Goal: Ask a question

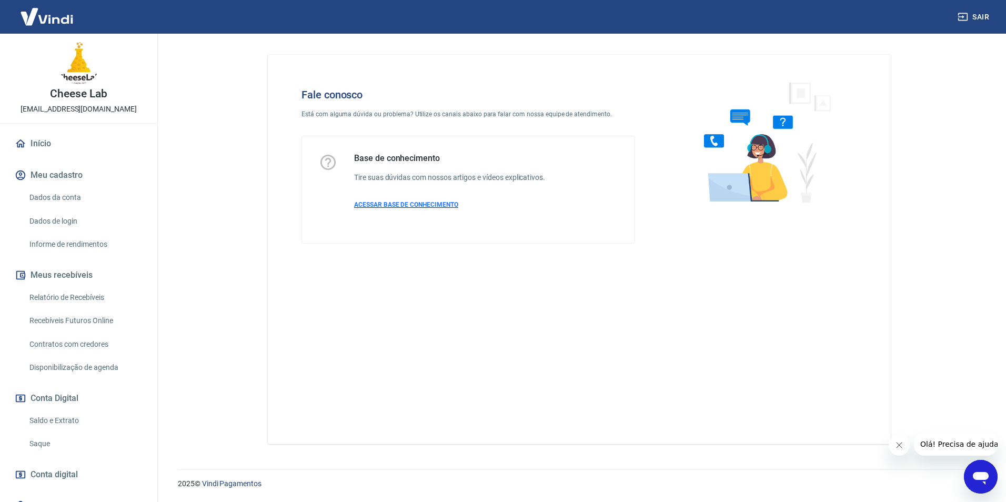
click at [427, 204] on span "ACESSAR BASE DE CONHECIMENTO" at bounding box center [406, 204] width 104 height 7
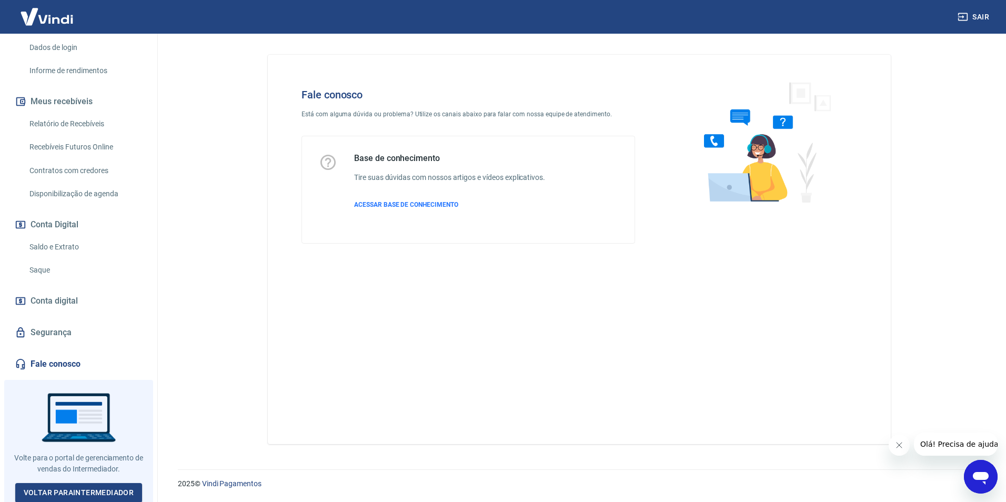
scroll to position [175, 0]
click at [56, 363] on link "Fale conosco" at bounding box center [79, 362] width 132 height 23
click at [977, 483] on icon "Abrir janela de mensagens" at bounding box center [980, 476] width 19 height 19
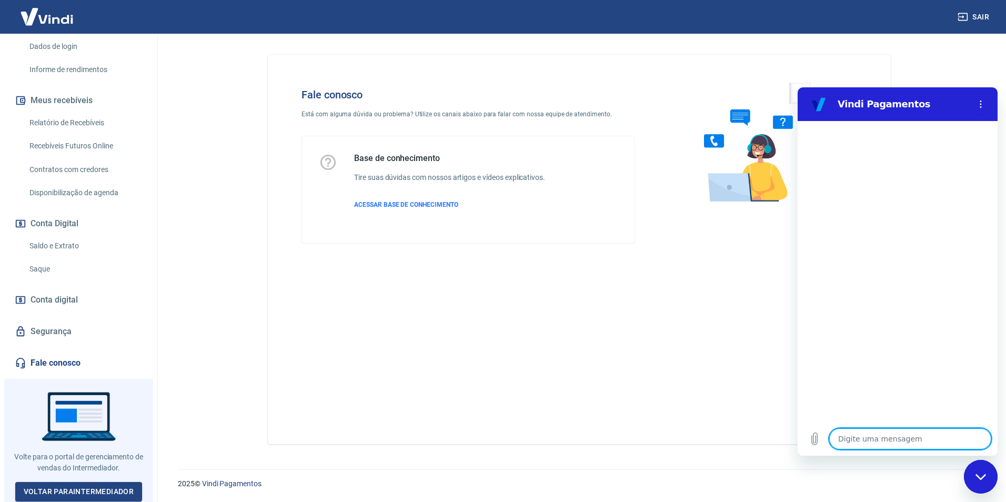
type textarea "o"
type textarea "x"
type textarea "oi"
type textarea "x"
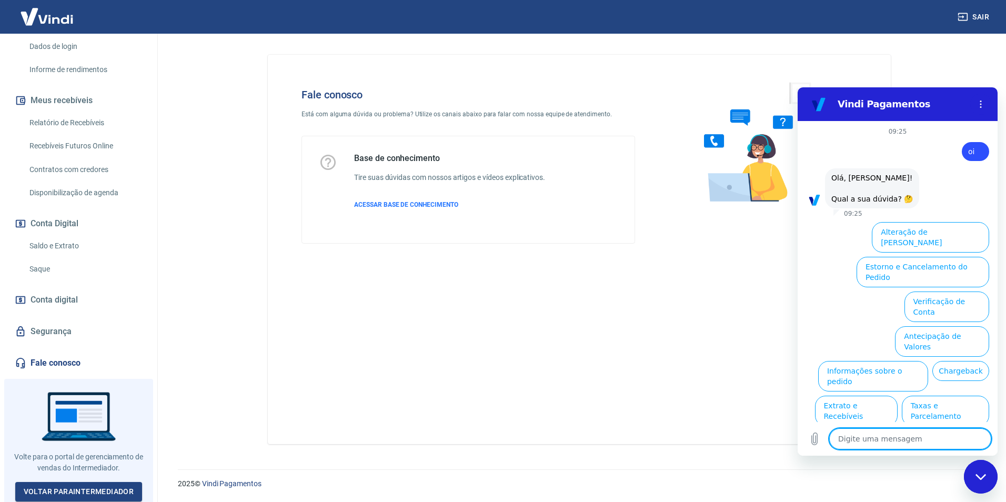
click at [884, 361] on button "Informações sobre o pedido" at bounding box center [873, 376] width 110 height 31
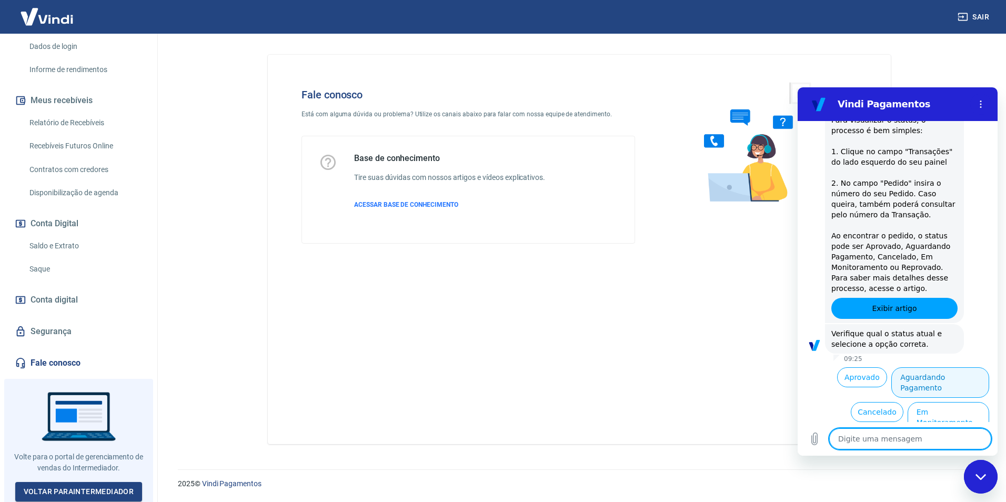
scroll to position [197, 0]
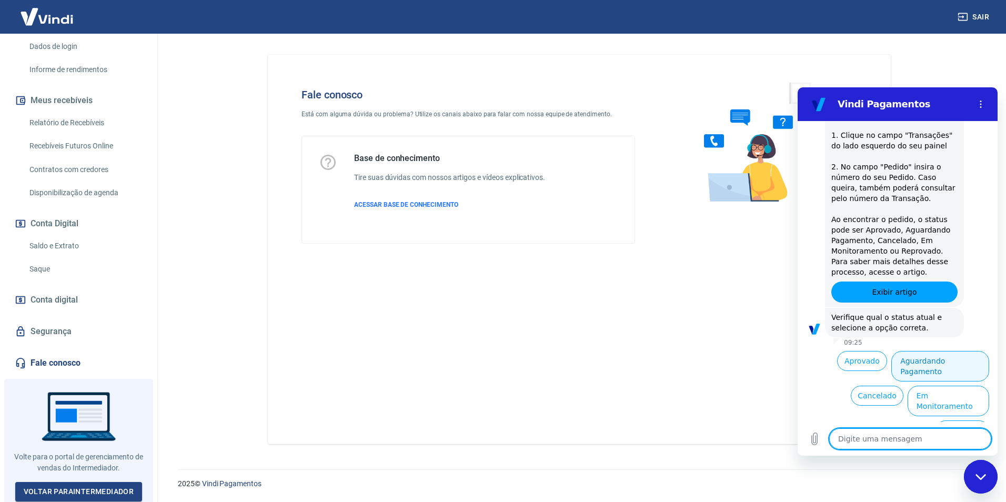
click at [932, 357] on button "Aguardando Pagamento" at bounding box center [940, 366] width 98 height 31
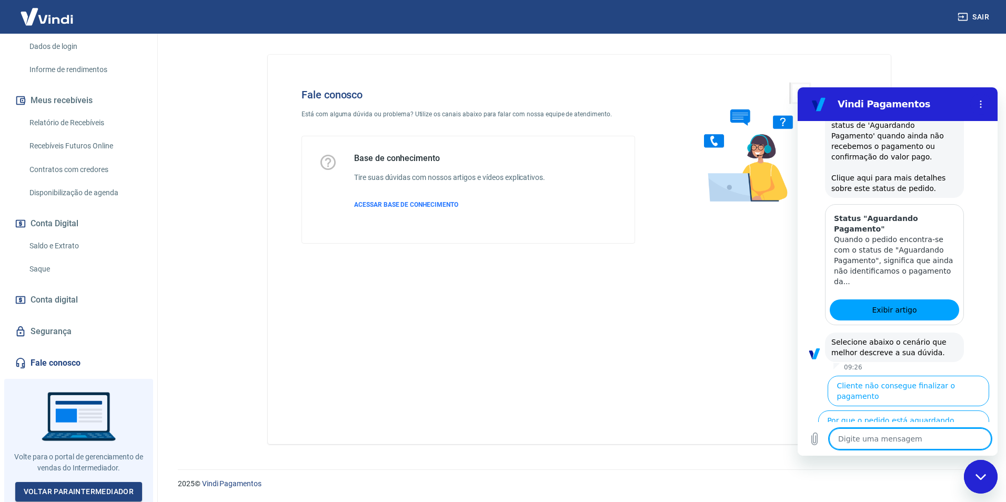
scroll to position [495, 0]
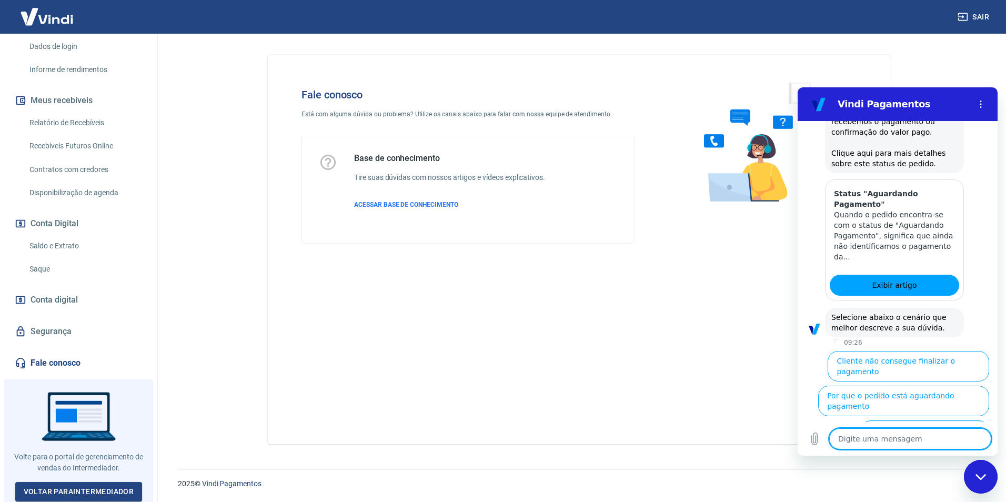
click at [932, 420] on button "Cliente pagou, mas pedido consta 'Aguardando Pagamento'" at bounding box center [924, 440] width 129 height 41
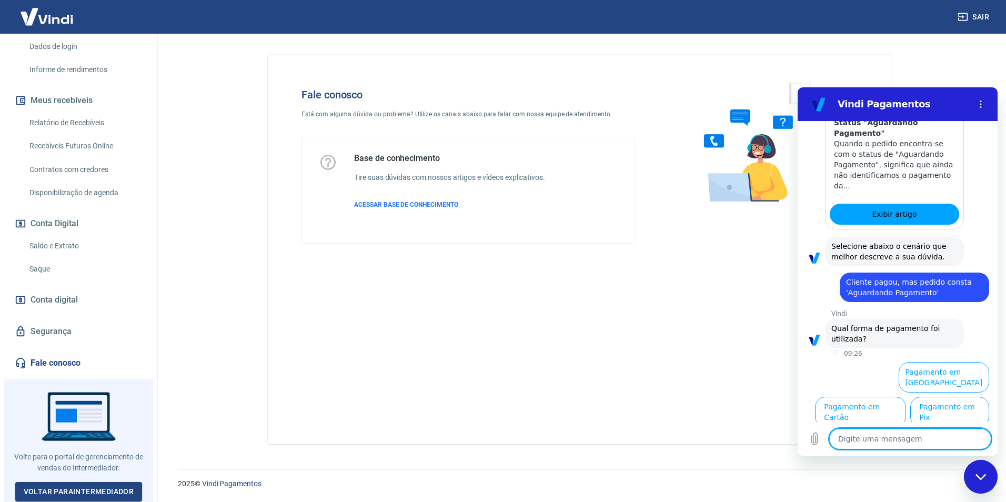
scroll to position [565, 0]
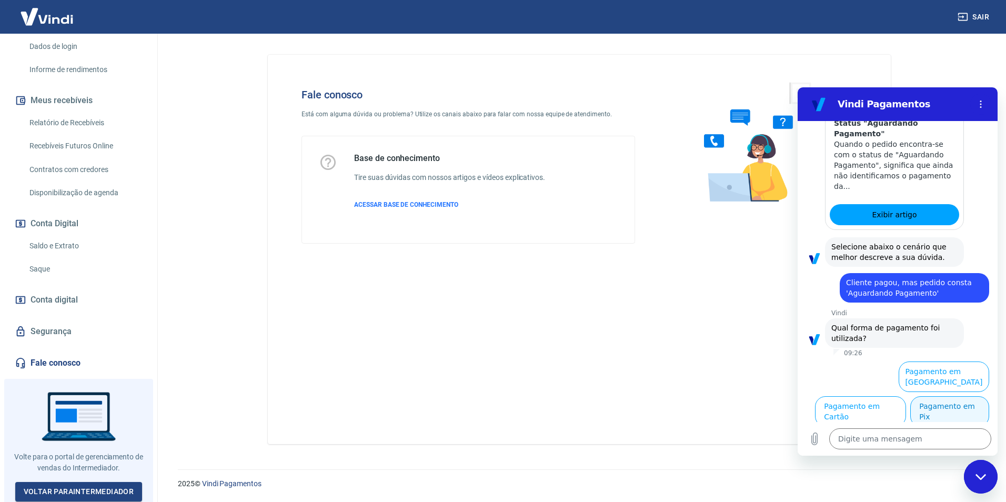
click at [921, 409] on button "Pagamento em Pix" at bounding box center [949, 411] width 79 height 31
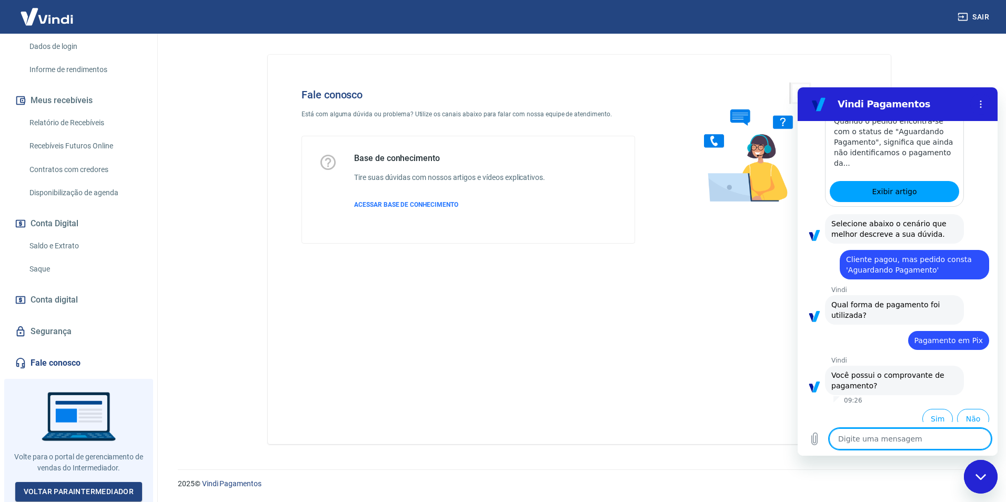
scroll to position [587, 0]
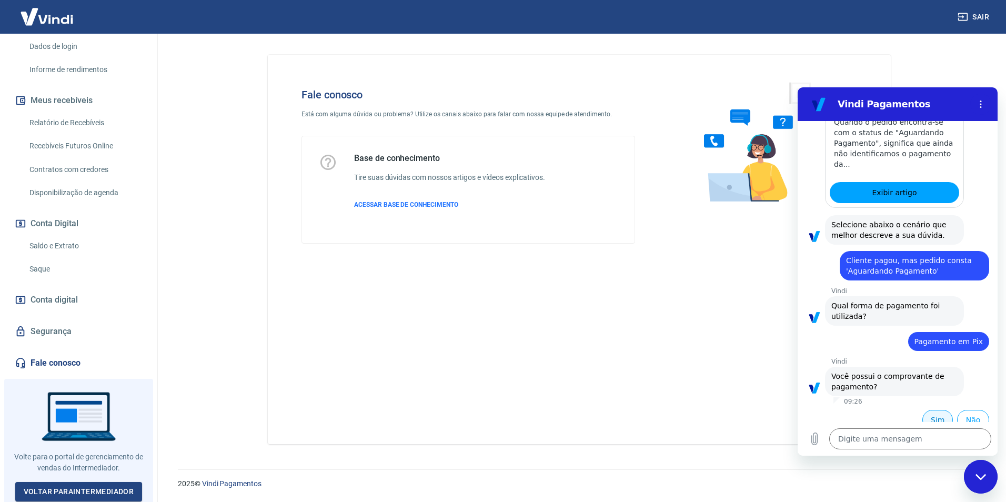
click at [932, 412] on button "Sim" at bounding box center [937, 420] width 31 height 20
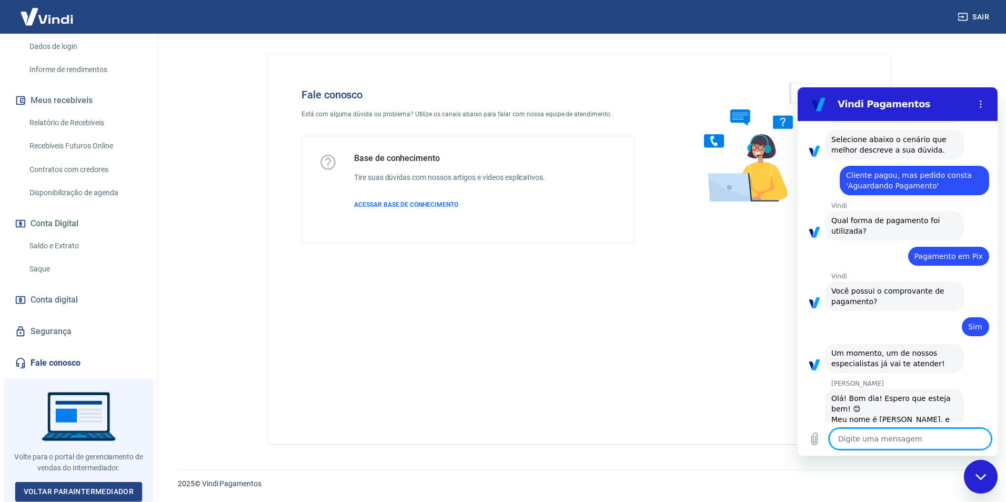
scroll to position [713, 0]
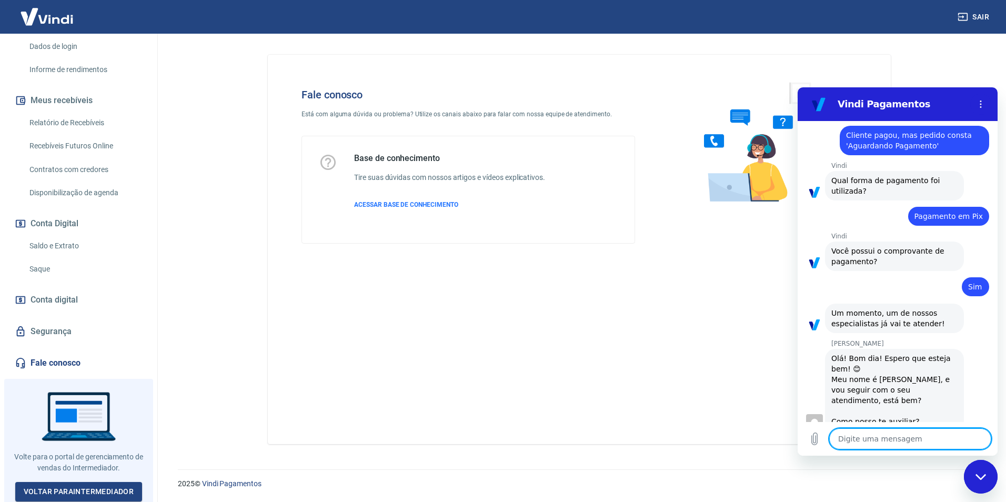
type textarea "x"
type textarea "O"
type textarea "x"
type textarea "Ol"
type textarea "x"
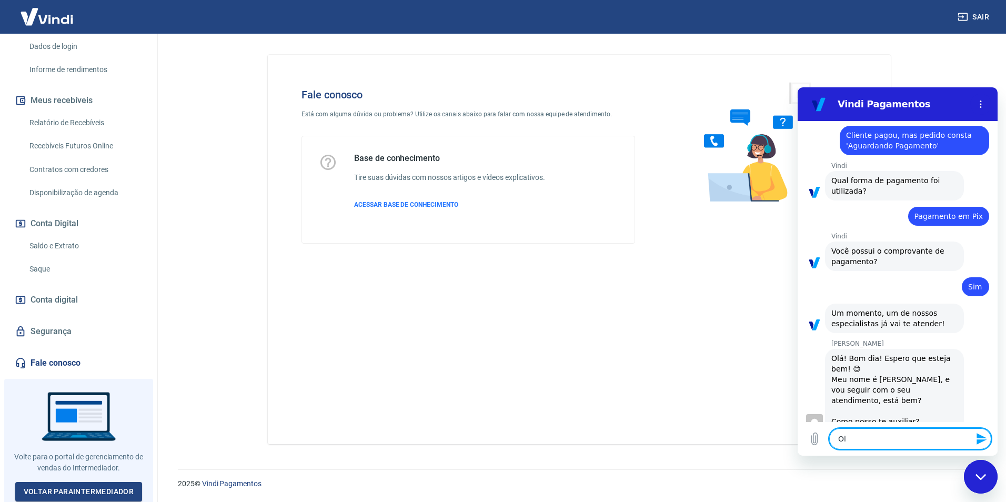
type textarea "Olá"
type textarea "x"
type textarea "Olá"
type textarea "x"
type textarea "Olá T"
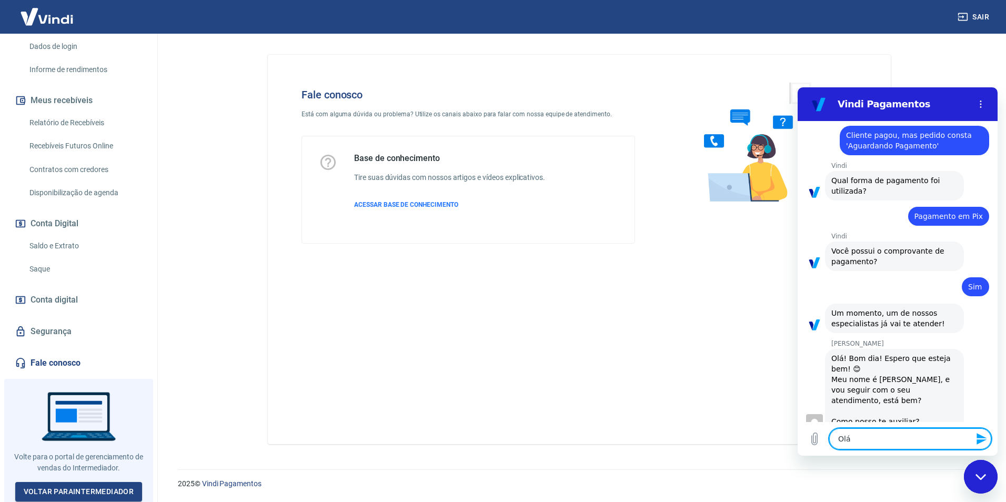
type textarea "x"
type textarea "Olá Ta"
type textarea "x"
type textarea "Olá Tau"
type textarea "x"
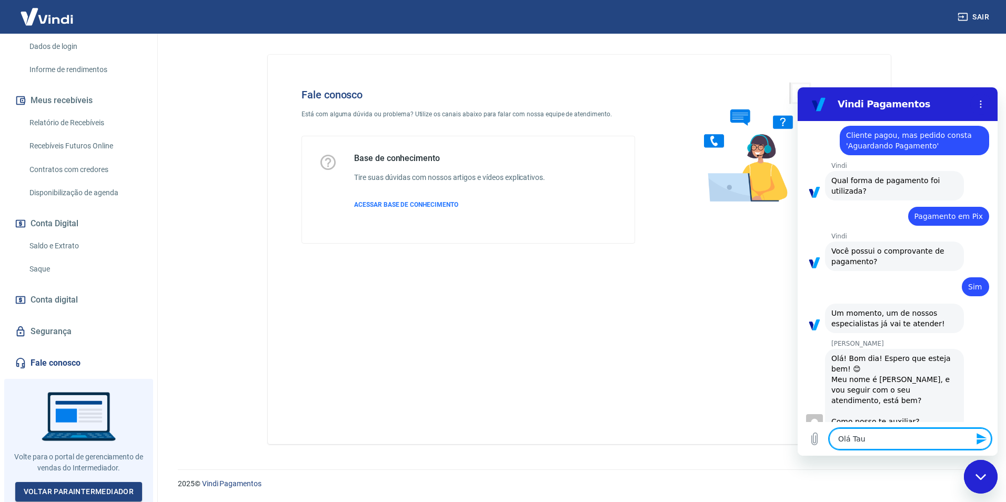
type textarea "Olá Taua"
type textarea "x"
type textarea "[PERSON_NAME]"
type textarea "x"
type textarea "[PERSON_NAME]"
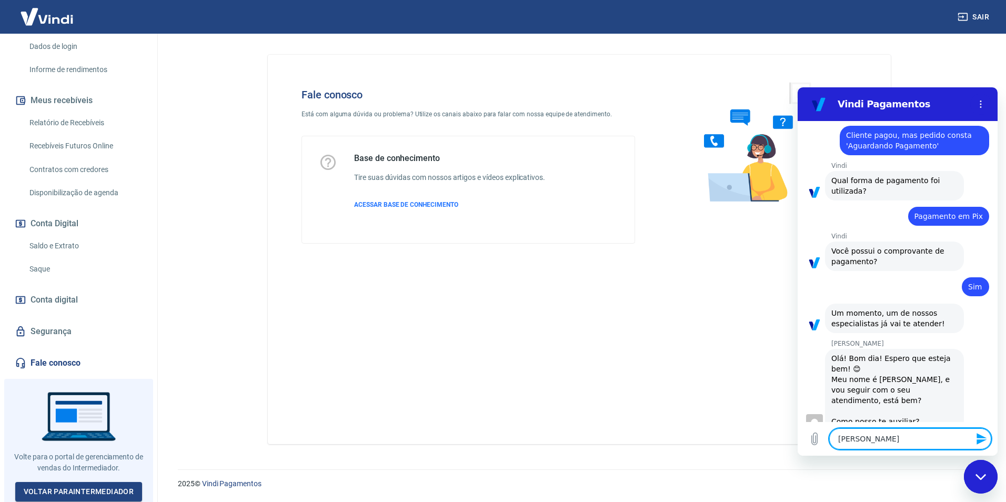
type textarea "x"
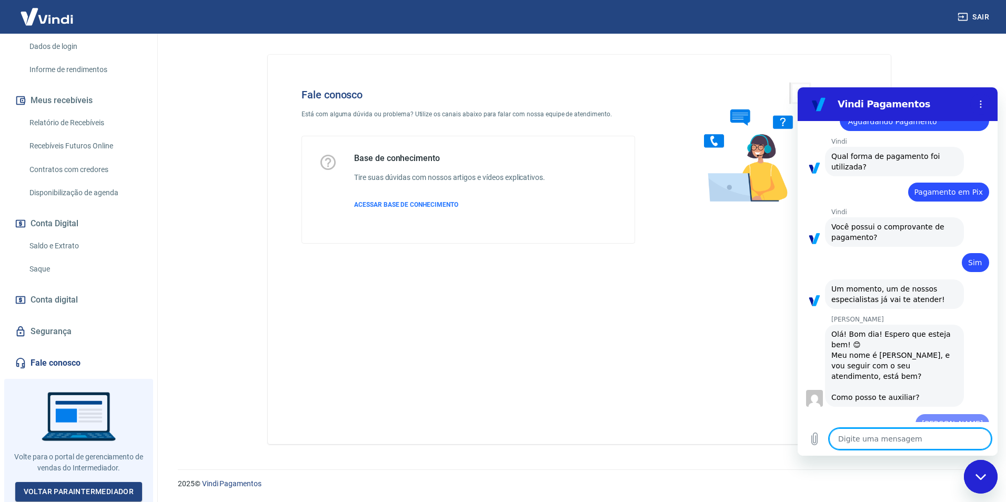
type textarea "x"
type textarea "E"
type textarea "x"
type textarea "Es"
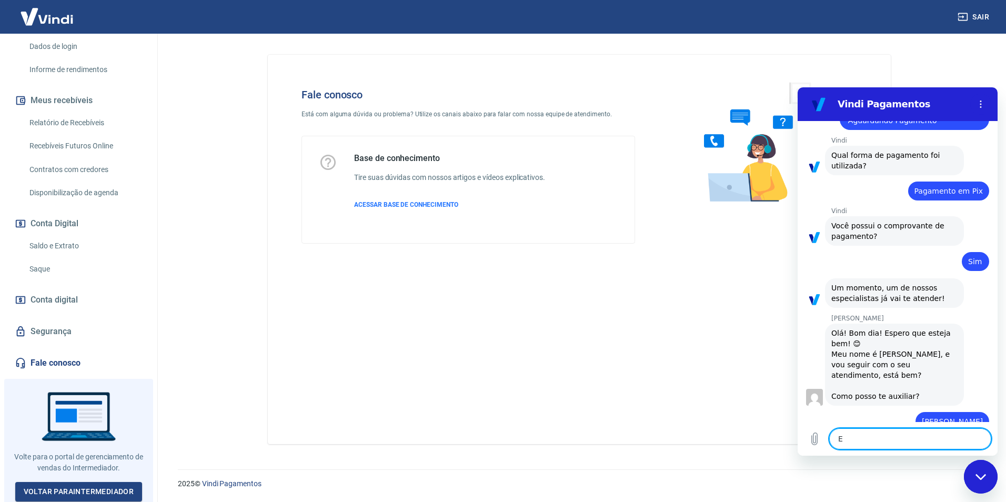
type textarea "x"
type textarea "Est"
type textarea "x"
type textarea "Esto"
type textarea "x"
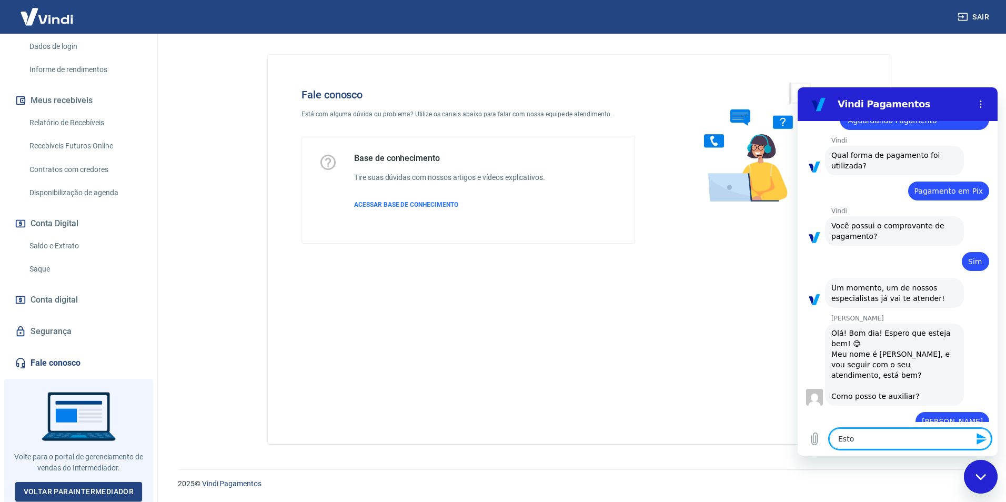
type textarea "Estou"
type textarea "x"
type textarea "Estou"
type textarea "x"
type textarea "Estou c"
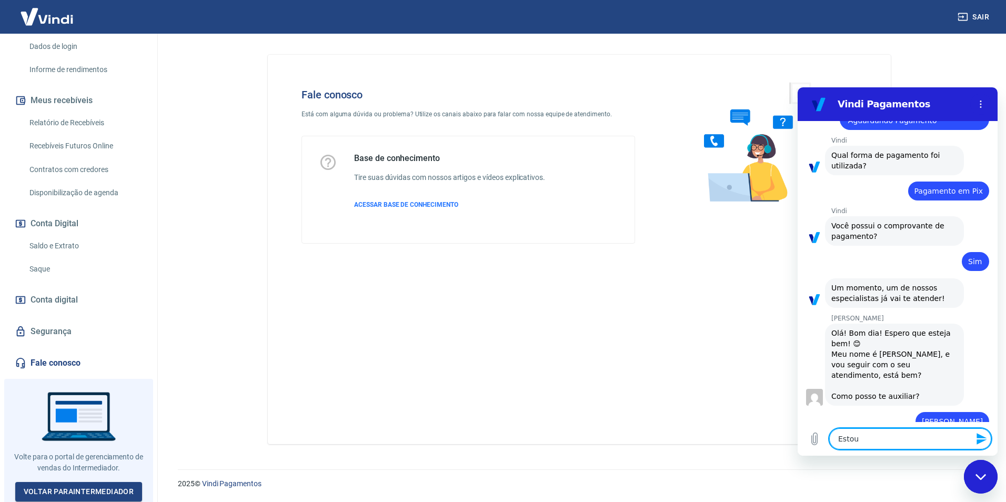
type textarea "x"
type textarea "Estou co"
type textarea "x"
type textarea "Estou com"
type textarea "x"
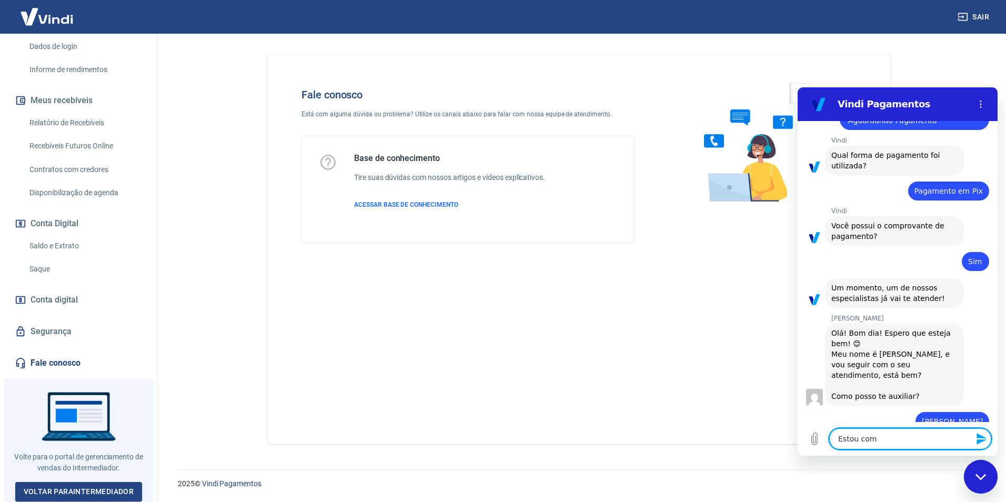
type textarea "Estou com"
type textarea "x"
type textarea "Estou com u"
type textarea "x"
type textarea "Estou com um"
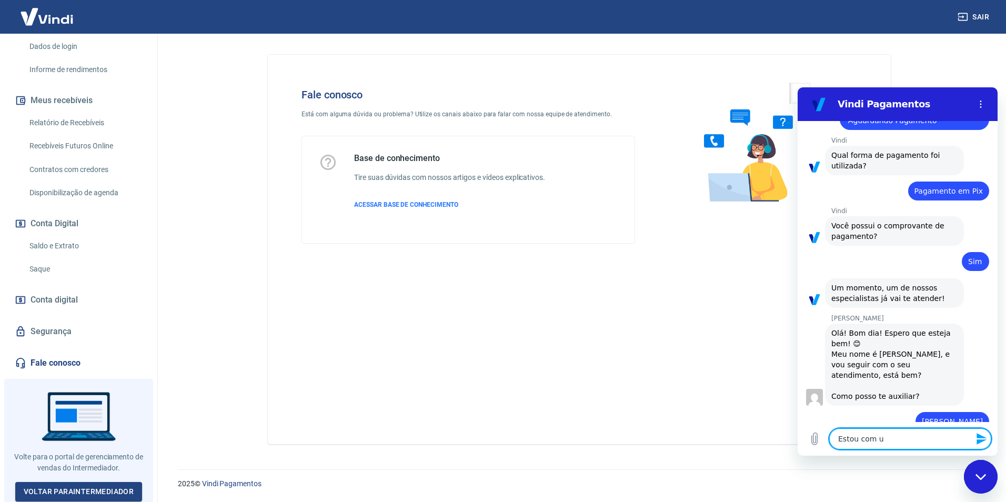
type textarea "x"
type textarea "Estou com um"
type textarea "x"
type textarea "Estou com um c"
type textarea "x"
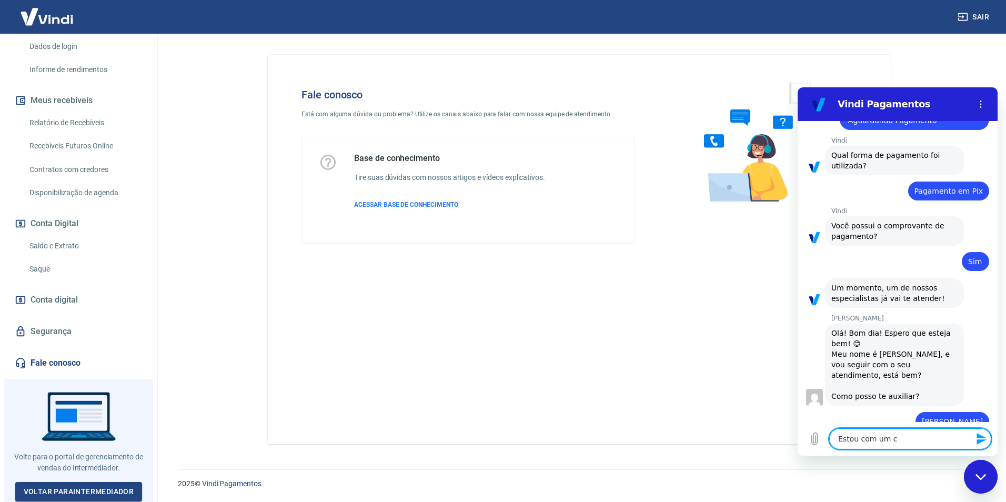
type textarea "Estou com um cl"
type textarea "x"
type textarea "Estou com um cli"
type textarea "x"
type textarea "Estou com um clie"
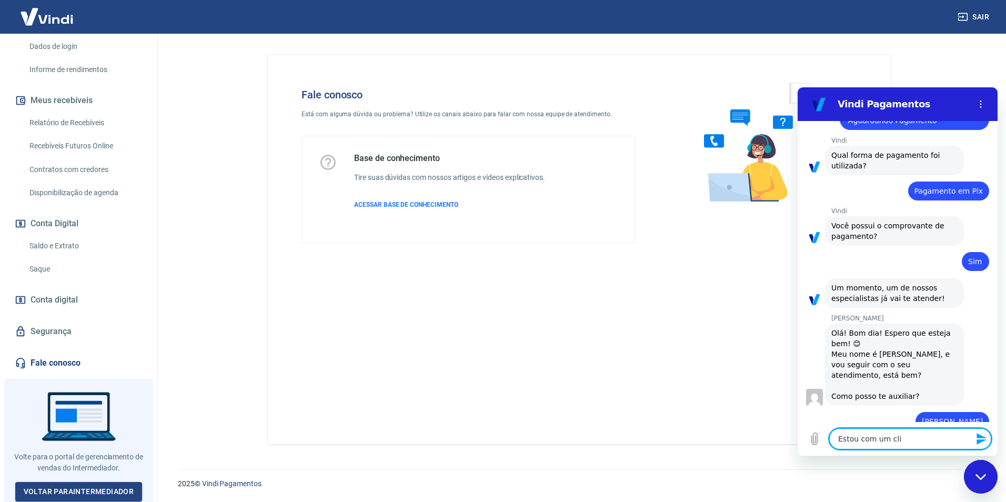
type textarea "x"
type textarea "Estou com um clien"
type textarea "x"
type textarea "Estou com um client"
type textarea "x"
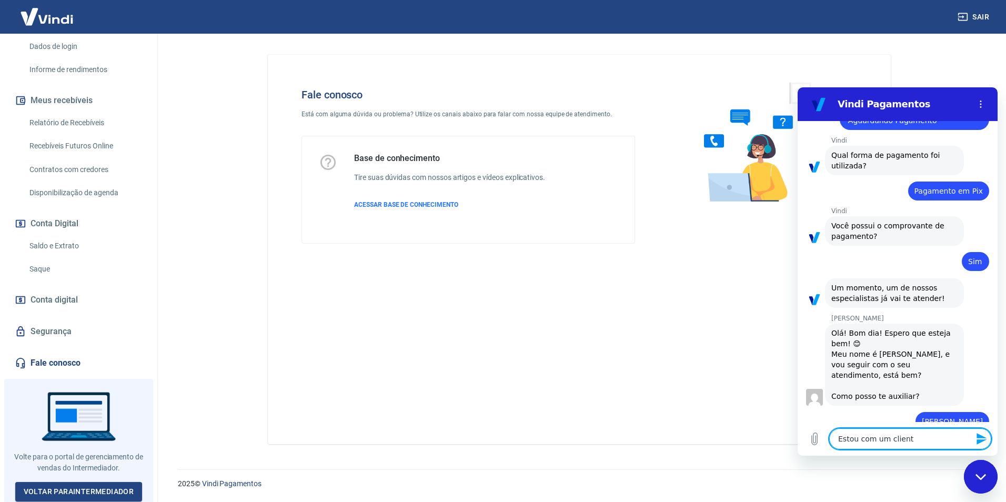
type textarea "Estou com um cliente"
type textarea "x"
type textarea "Estou com um cliente"
type textarea "x"
type textarea "Estou com um cliente q"
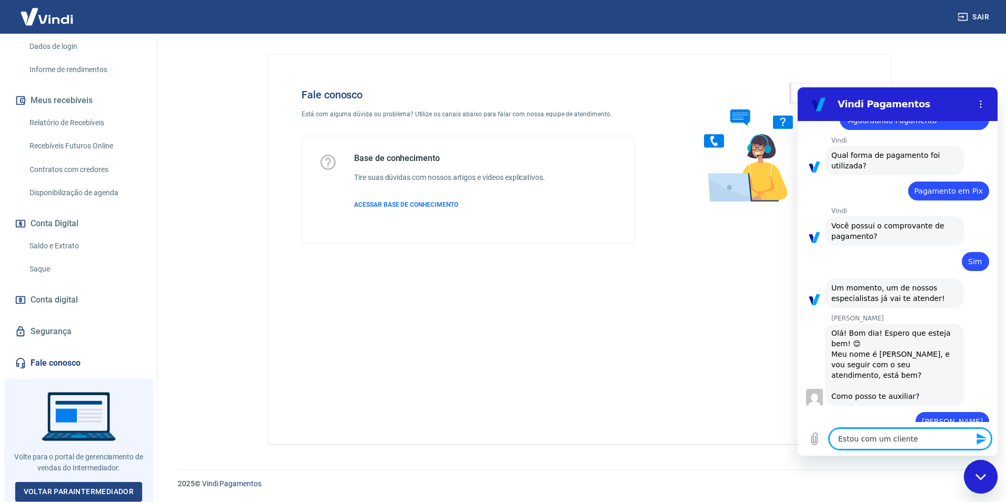
type textarea "x"
type textarea "Estou com um cliente qu"
type textarea "x"
type textarea "Estou com um cliente que"
type textarea "x"
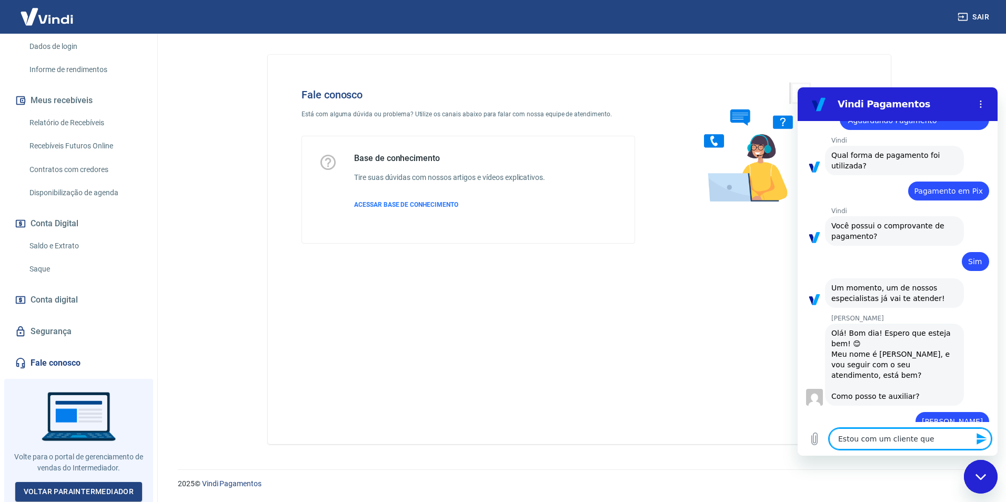
type textarea "Estou com um cliente que"
type textarea "x"
type textarea "Estou com um cliente que e"
type textarea "x"
type textarea "Estou com um cliente que ef"
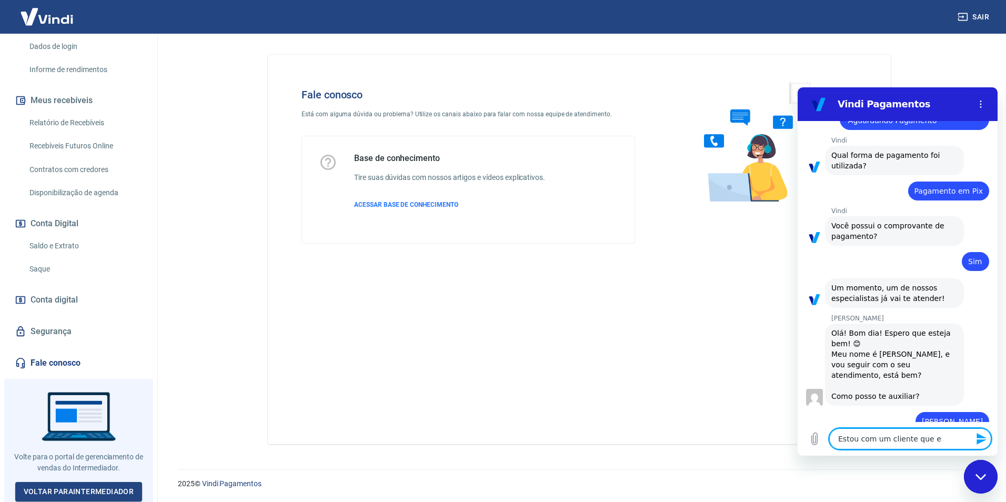
type textarea "x"
type textarea "Estou com um cliente que efe"
type textarea "x"
type textarea "Estou com um cliente que efet"
type textarea "x"
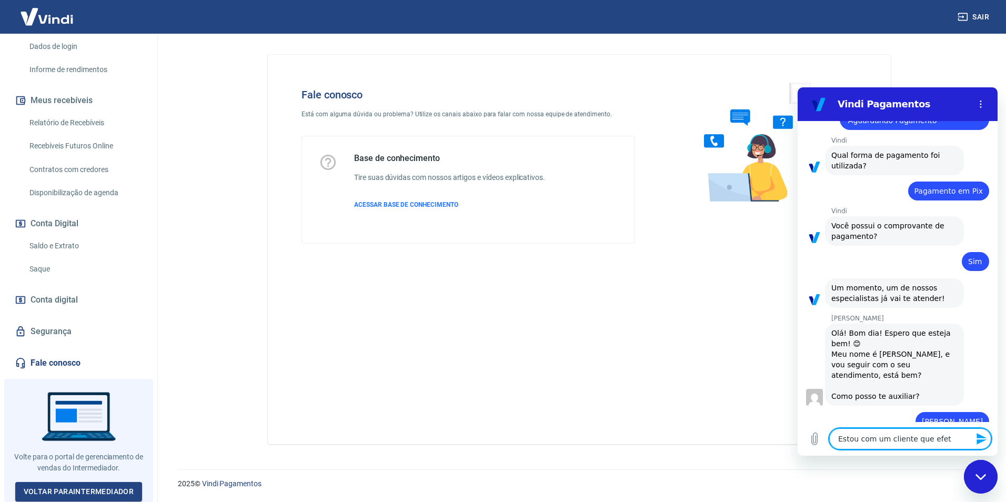
type textarea "Estou com um cliente que efetu"
type textarea "x"
type textarea "Estou com um cliente que efetuo"
type textarea "x"
type textarea "Estou com um cliente que efetuou"
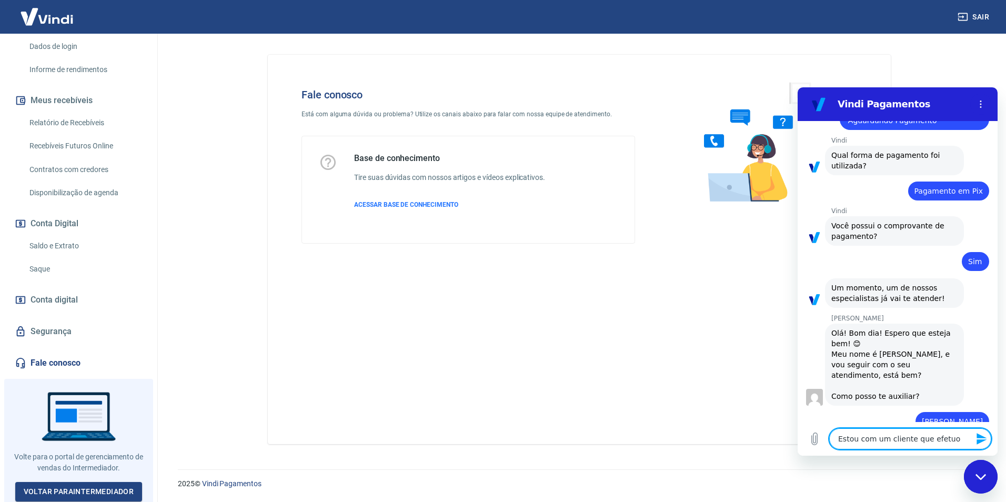
type textarea "x"
type textarea "Estou com um cliente que efetuou"
type textarea "x"
type textarea "Estou com um cliente que efetuou o"
type textarea "x"
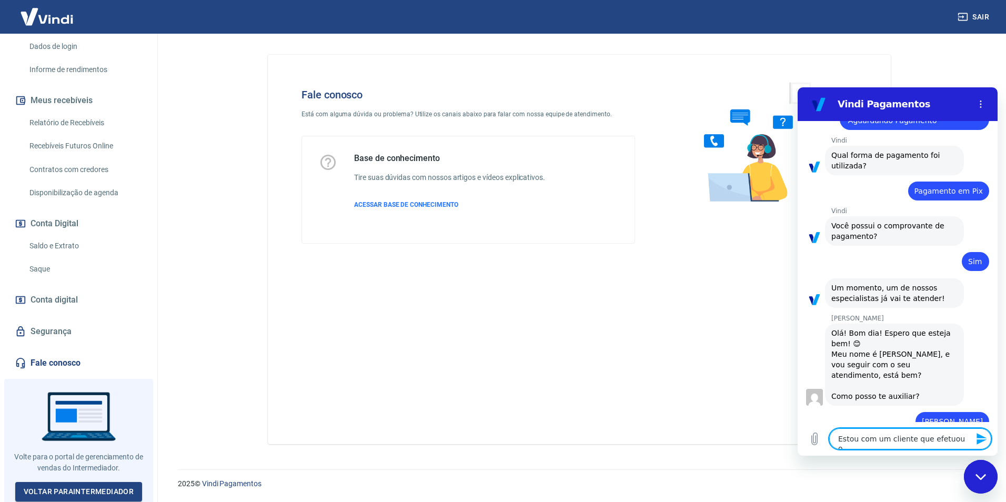
type textarea "Estou com um cliente que efetuou o"
type textarea "x"
type textarea "Estou com um cliente que efetuou o p"
type textarea "x"
type textarea "Estou com um cliente que efetuou o pa"
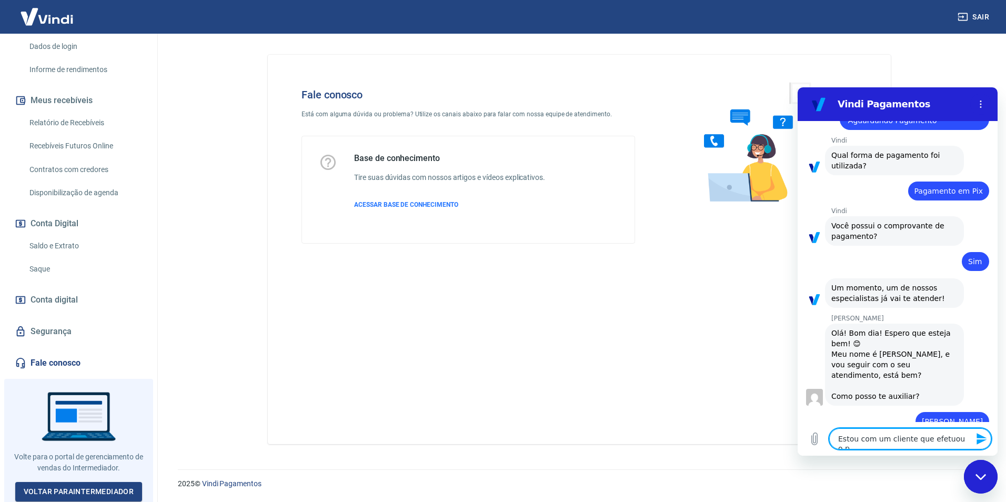
type textarea "x"
type textarea "Estou com um cliente que efetuou o pag"
type textarea "x"
type textarea "Estou com um cliente que efetuou o paga"
type textarea "x"
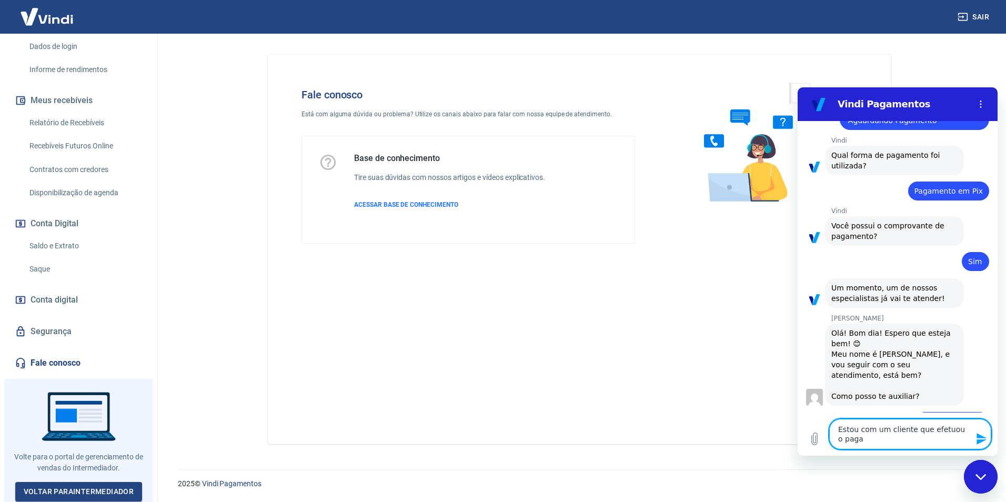
type textarea "Estou com um cliente que efetuou o pagam"
type textarea "x"
type textarea "Estou com um cliente que efetuou o pagame"
type textarea "x"
type textarea "Estou com um cliente que efetuou o pagamen"
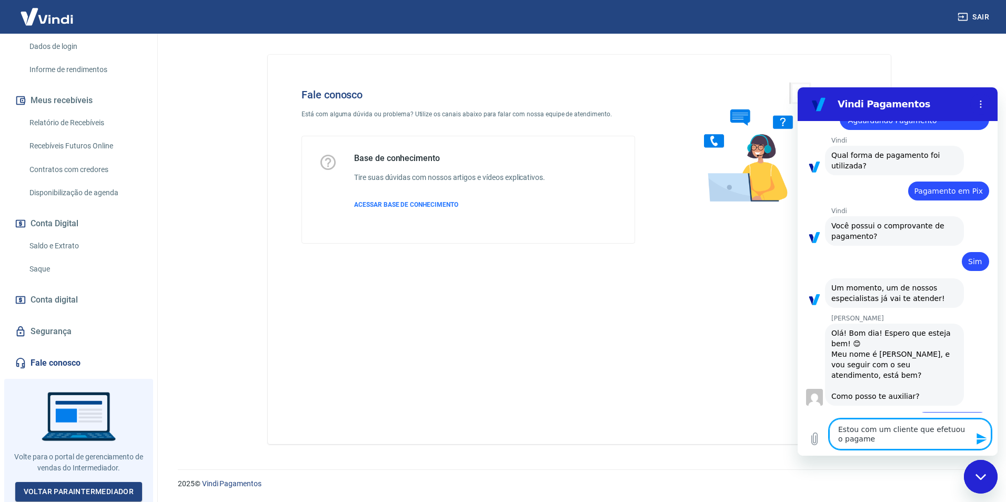
type textarea "x"
type textarea "Estou com um cliente que efetuou o pagament"
type textarea "x"
type textarea "Estou com um cliente que efetuou o pagamento"
type textarea "x"
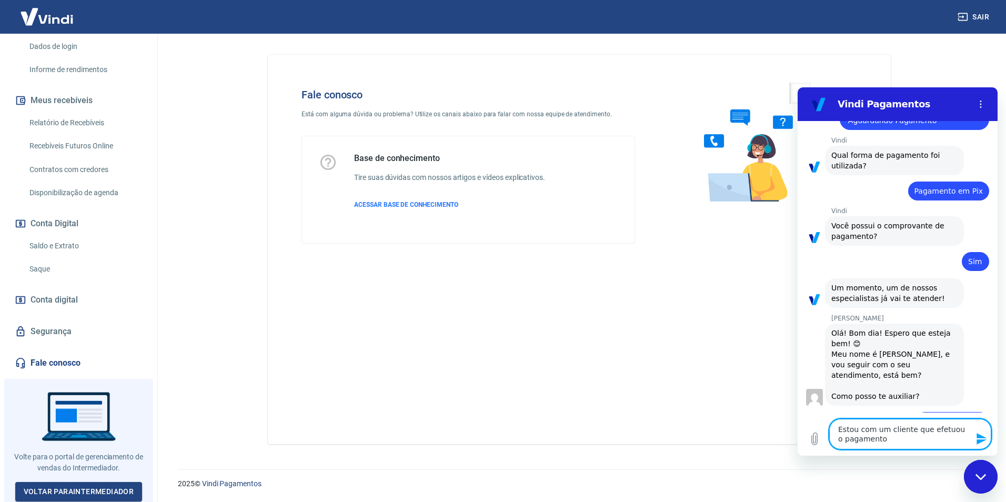
type textarea "Estou com um cliente que efetuou o pagamento"
type textarea "x"
type textarea "Estou com um cliente que efetuou o pagamento v"
type textarea "x"
type textarea "Estou com um cliente que efetuou o pagamento vi"
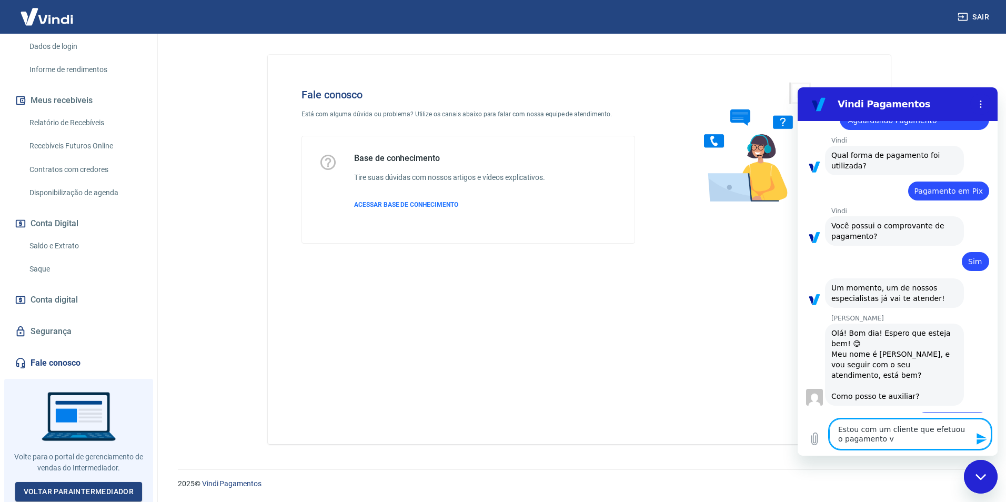
type textarea "x"
type textarea "Estou com um cliente que efetuou o pagamento via"
type textarea "x"
type textarea "Estou com um cliente que efetuou o pagamento via"
type textarea "x"
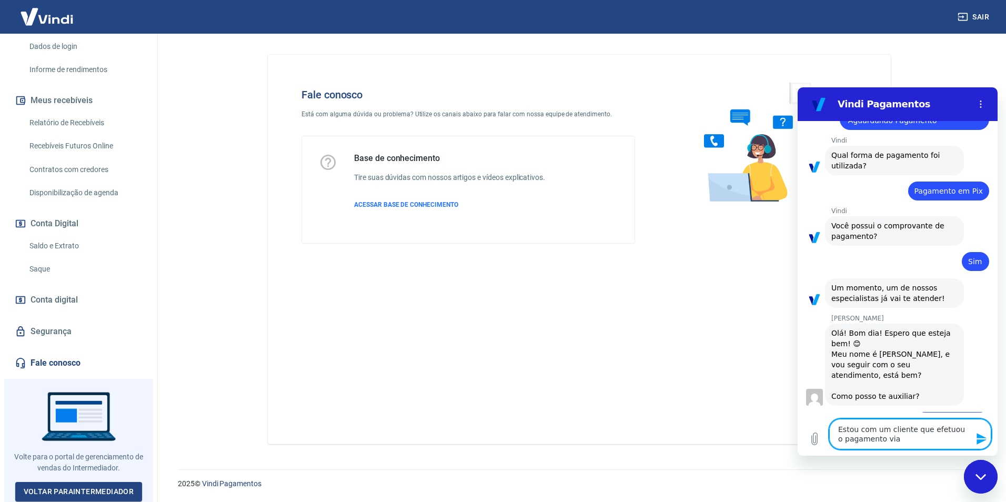
type textarea "Estou com um cliente que efetuou o pagamento via p"
type textarea "x"
type textarea "Estou com um cliente que efetuou o pagamento via pi"
type textarea "x"
type textarea "Estou com um cliente que efetuou o pagamento via pix"
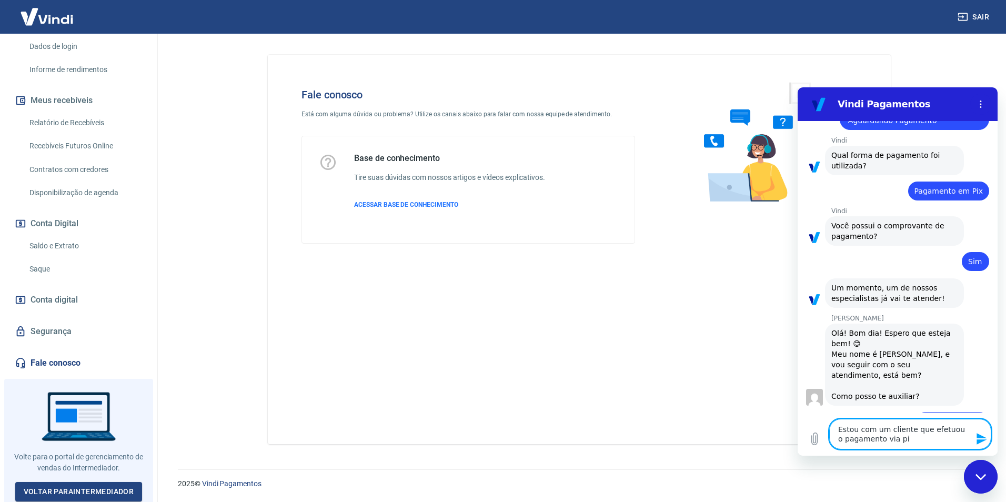
type textarea "x"
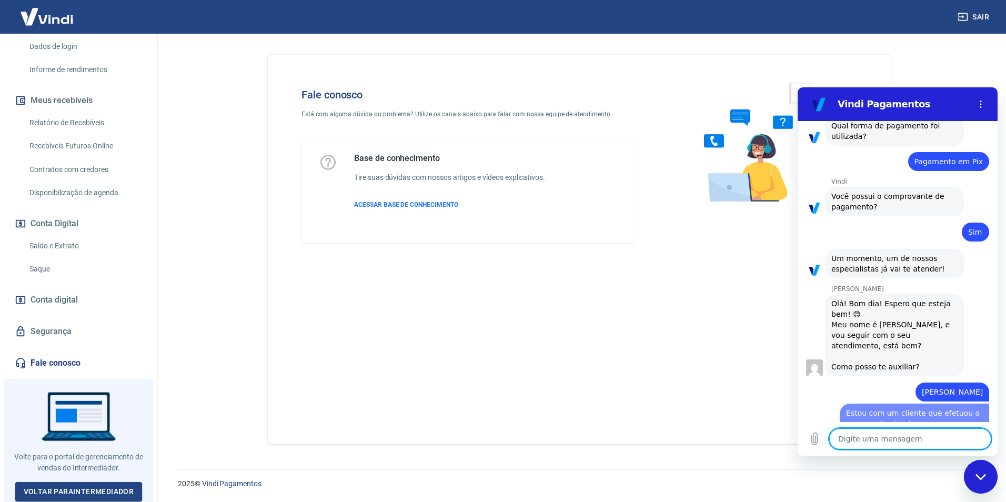
type textarea "x"
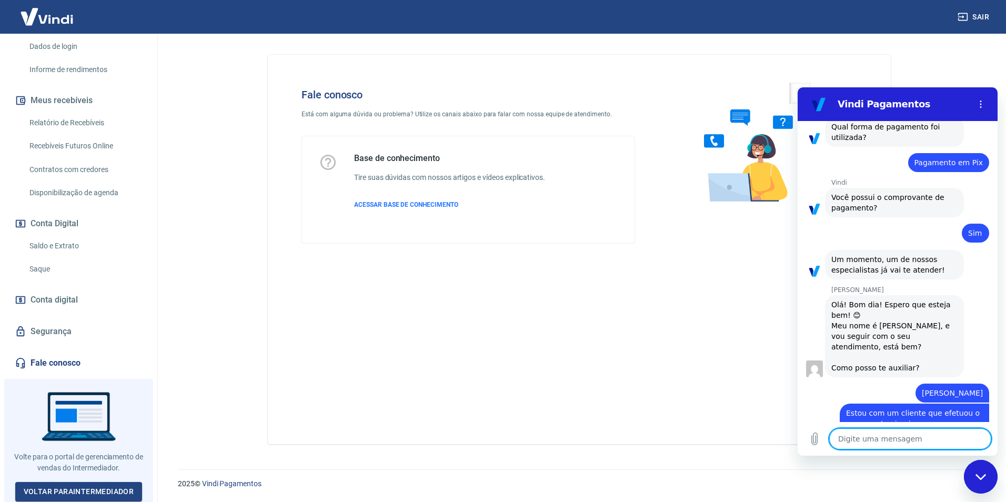
type textarea "E"
type textarea "x"
type textarea "E"
type textarea "x"
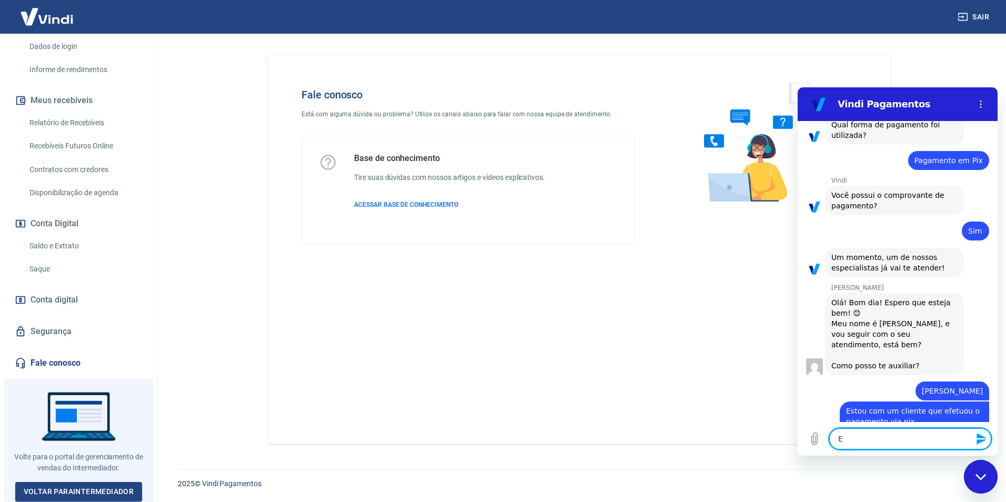
type textarea "E o"
type textarea "x"
type textarea "E o"
type textarea "x"
type textarea "E o p"
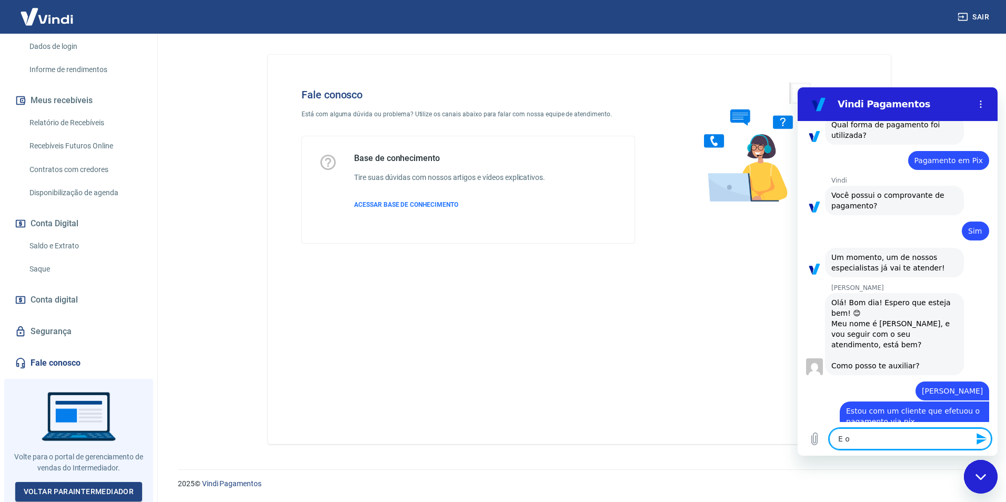
type textarea "x"
type textarea "E o pe"
type textarea "x"
type textarea "E o ped"
type textarea "x"
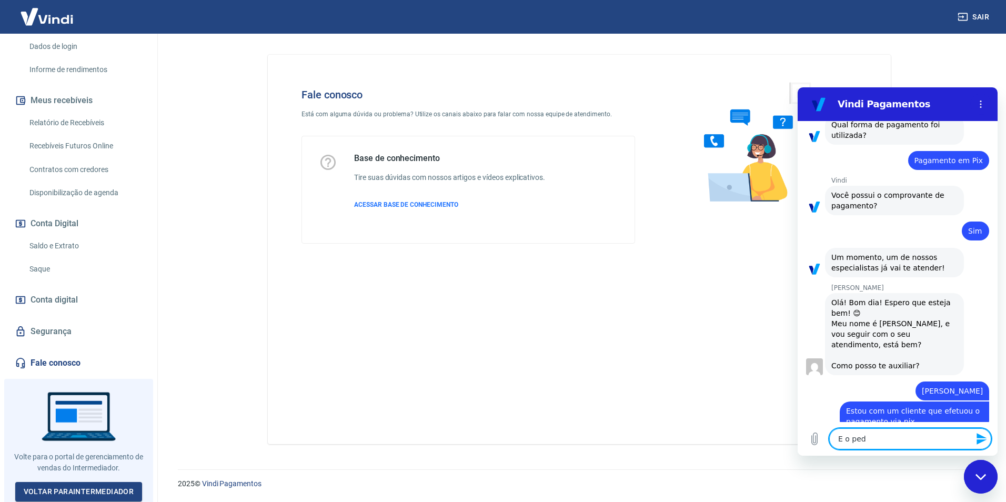
type textarea "E o pedi"
type textarea "x"
type textarea "E o pedid"
type textarea "x"
type textarea "E o pedido"
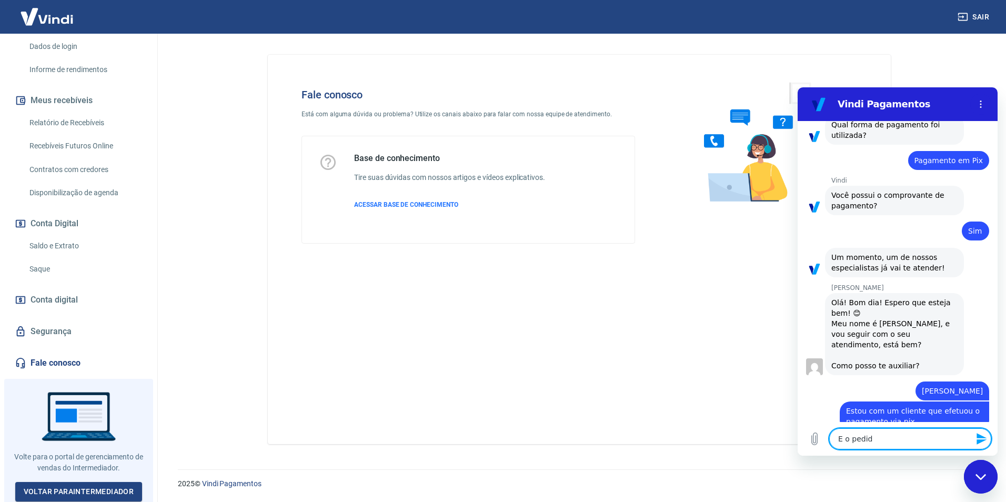
type textarea "x"
type textarea "E o pedido"
type textarea "x"
type textarea "E o pedido a"
type textarea "x"
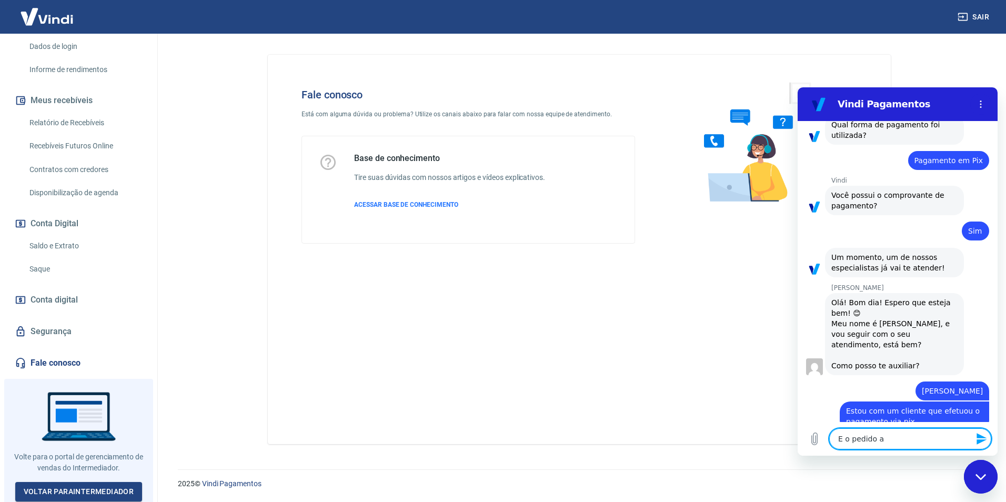
type textarea "E o pedido ag"
type textarea "x"
type textarea "E o pedido agu"
type textarea "x"
type textarea "E o pedido agua"
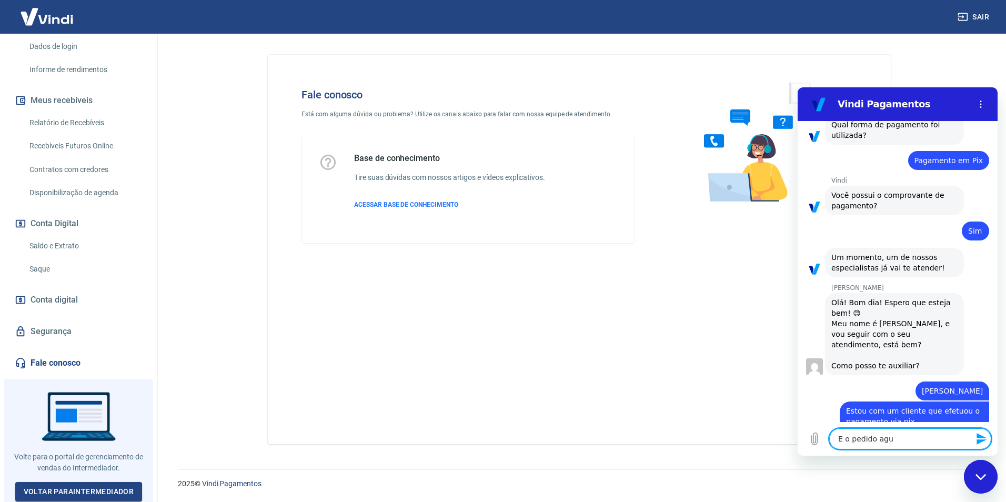
type textarea "x"
type textarea "E o pedido aguar"
type textarea "x"
type textarea "E o pedido aguard"
type textarea "x"
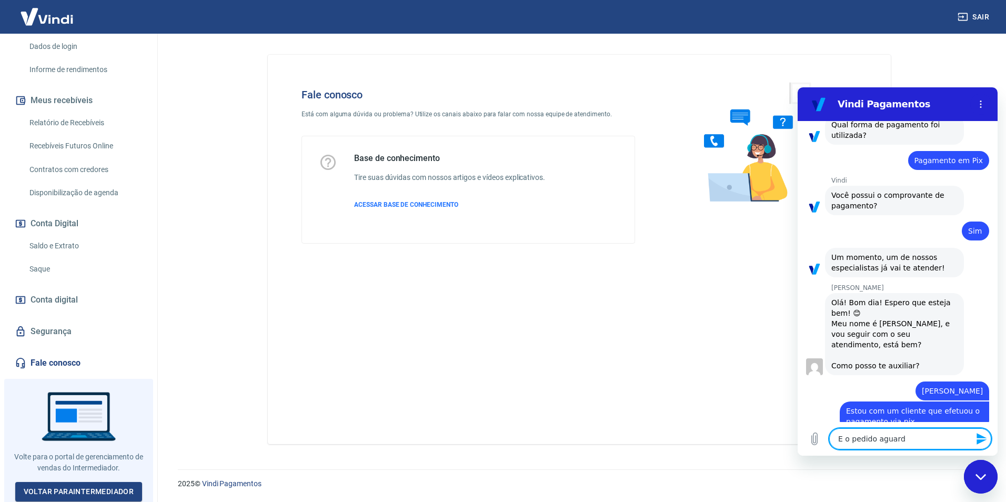
type textarea "E o pedido aguarda"
type textarea "x"
type textarea "E o pedido aguard"
type textarea "x"
type textarea "E o pedido aguar"
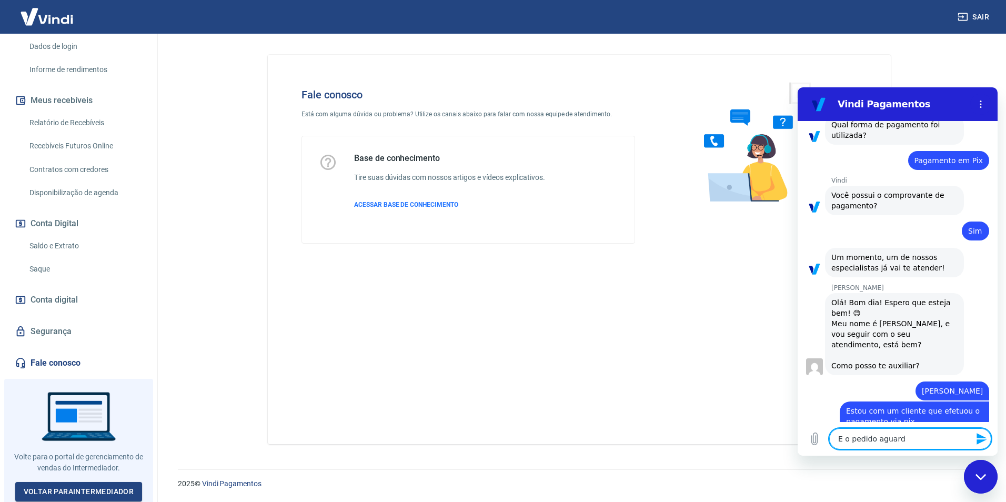
type textarea "x"
type textarea "E o pedido agua"
type textarea "x"
type textarea "E o pedido agu"
type textarea "x"
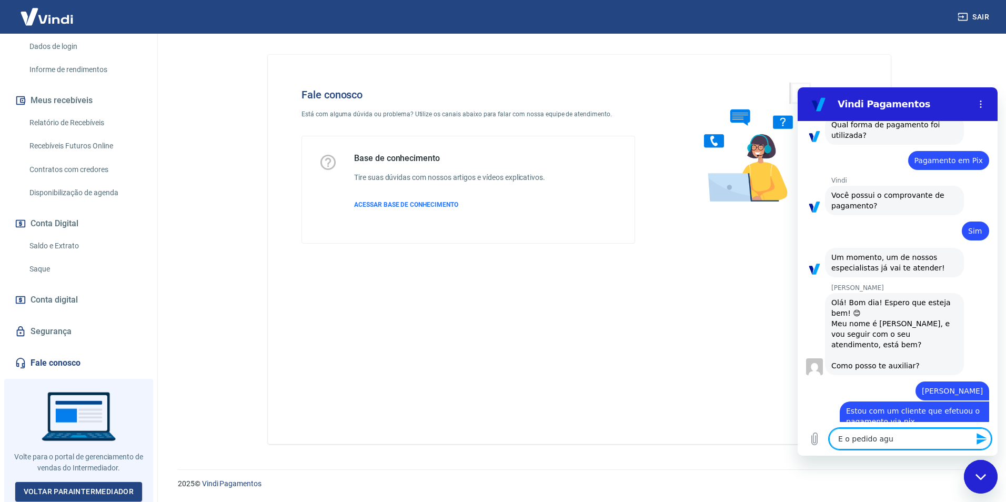
type textarea "E o pedido ag"
type textarea "x"
type textarea "E o pedido a"
type textarea "x"
type textarea "E o pedido"
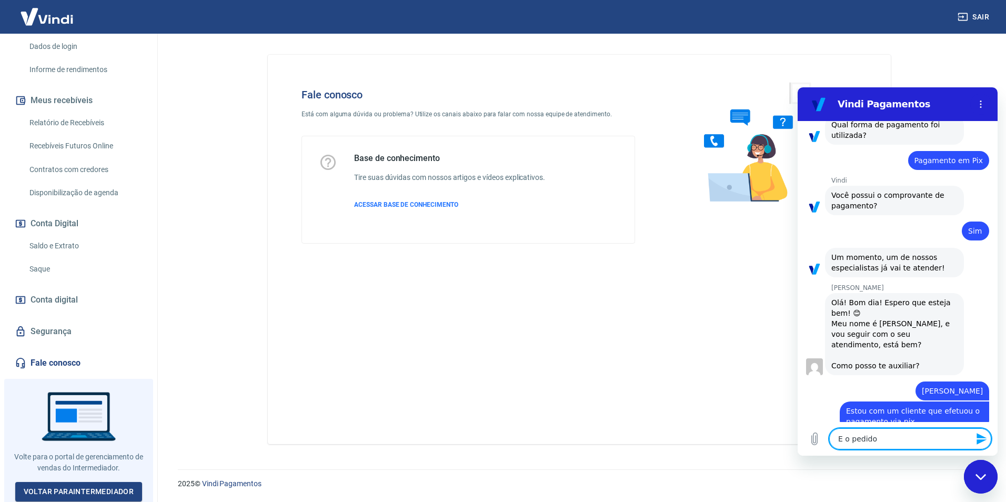
type textarea "x"
type textarea "E o pedido e"
type textarea "x"
type textarea "E o pedido es"
type textarea "x"
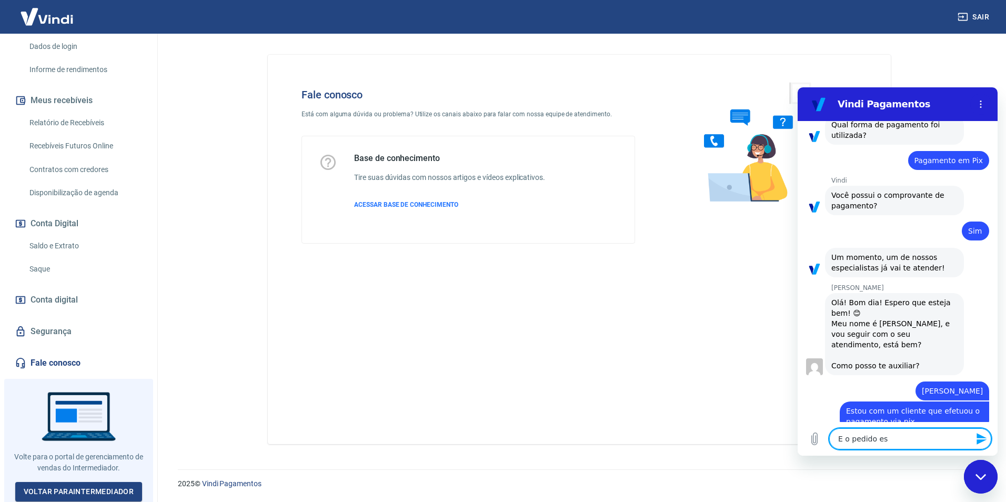
type textarea "E o pedido est"
type textarea "x"
type textarea "E o pedido está"
type textarea "x"
type textarea "E o pedido está"
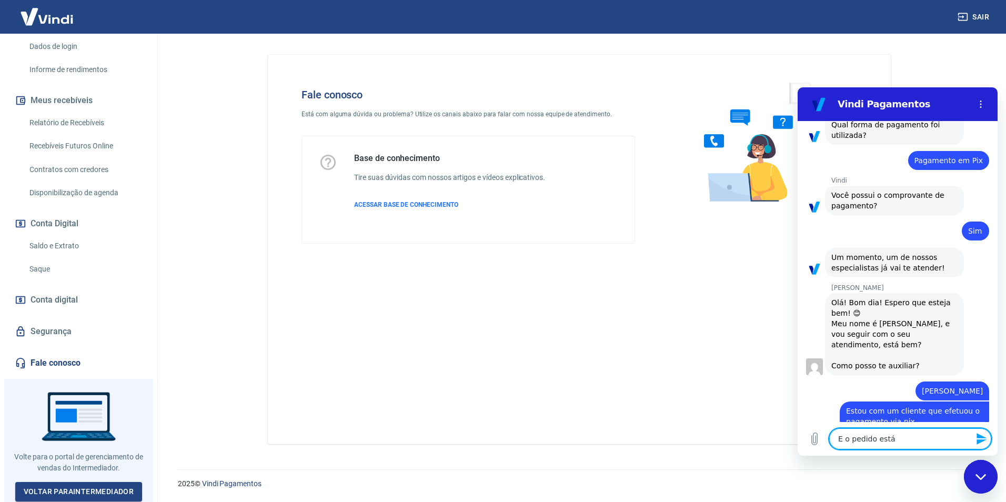
type textarea "x"
type textarea "E o pedido está a"
type textarea "x"
type textarea "E o pedido está ag"
type textarea "x"
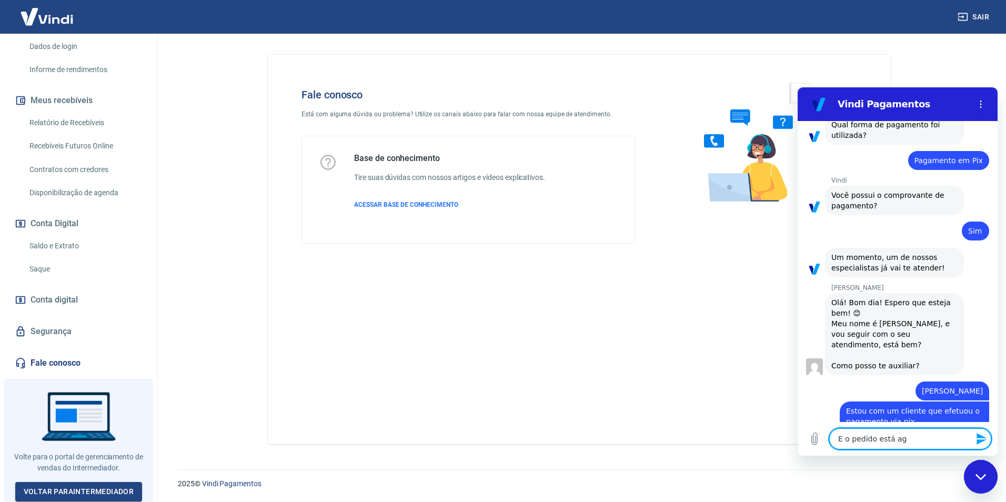
type textarea "E o pedido está agu"
type textarea "x"
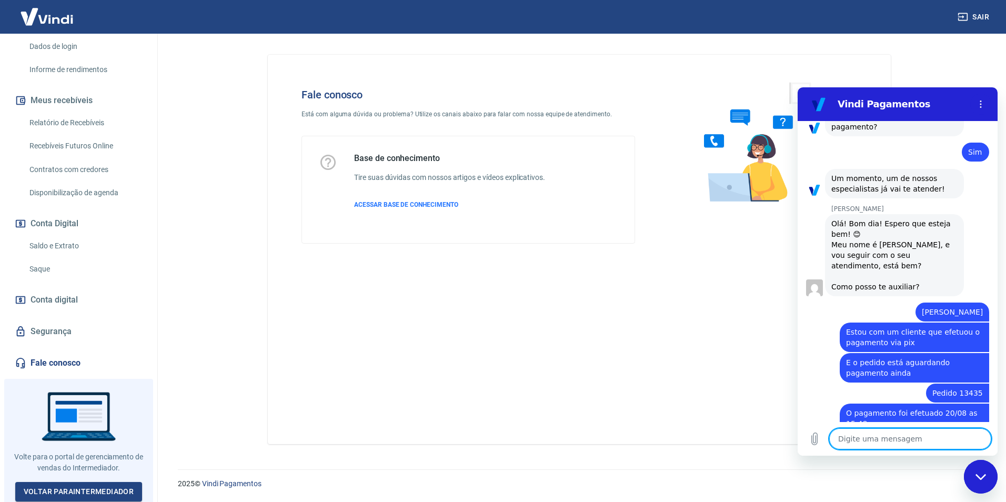
scroll to position [849, 0]
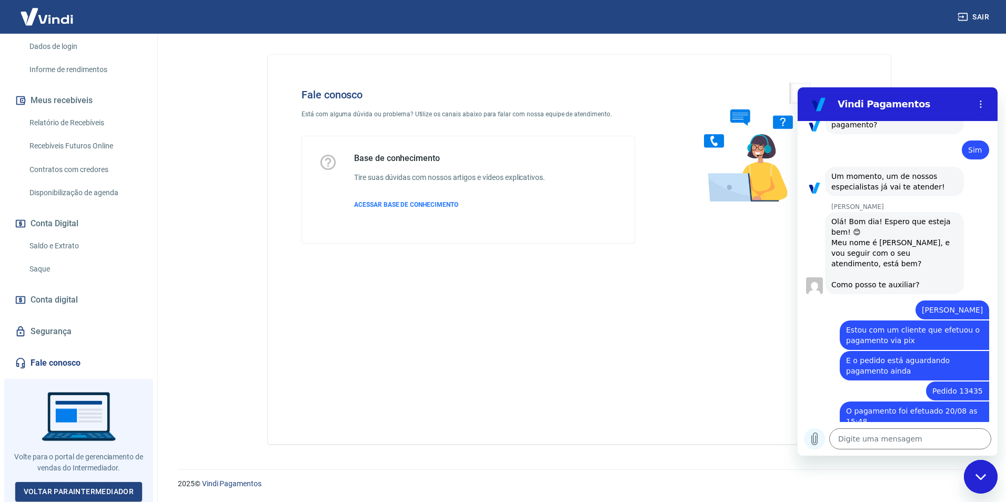
click at [812, 435] on icon "Carregar arquivo" at bounding box center [814, 438] width 13 height 13
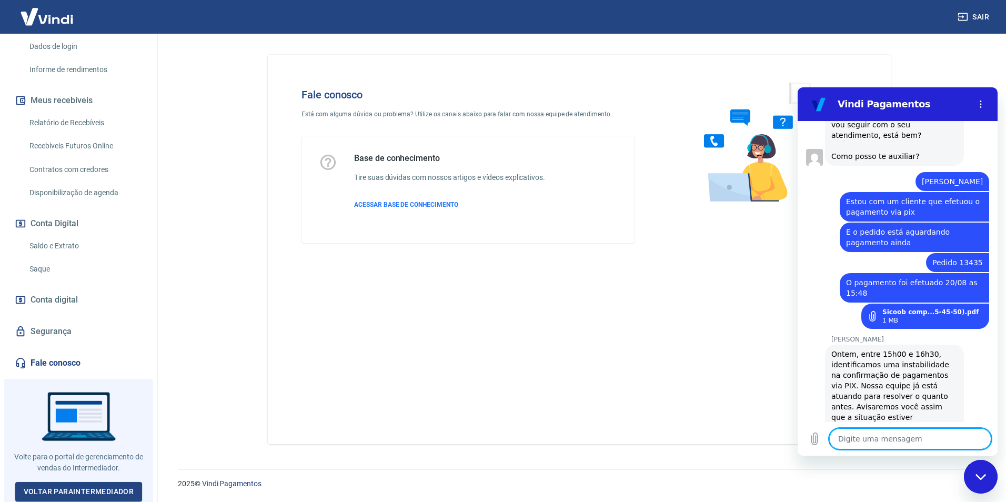
scroll to position [1067, 0]
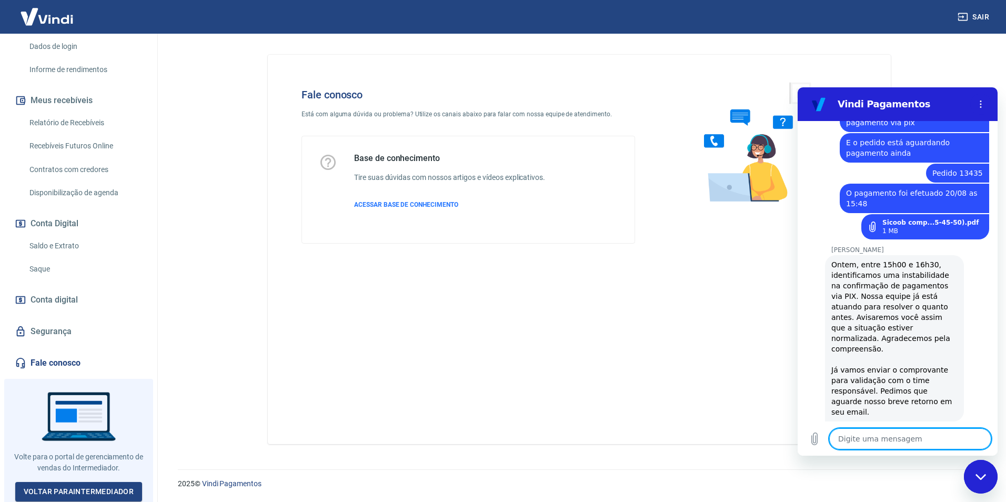
click at [875, 441] on textarea at bounding box center [910, 438] width 162 height 21
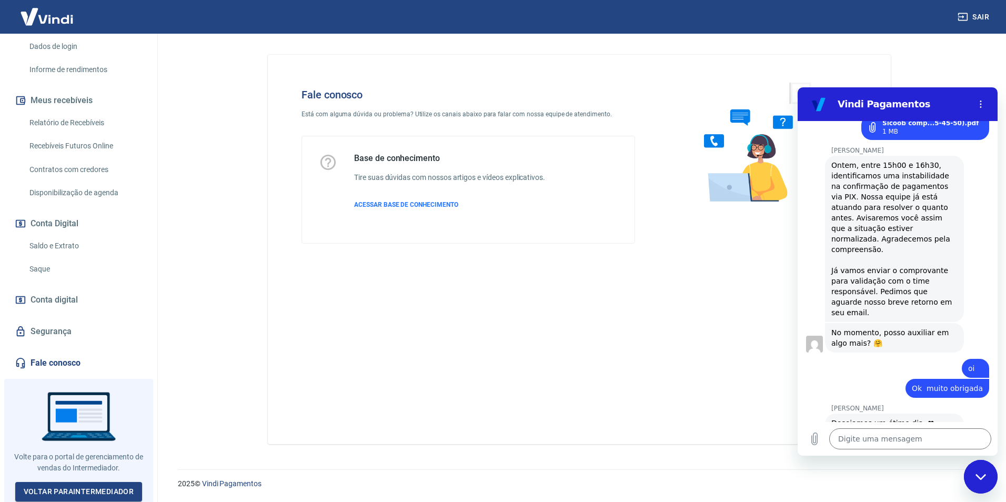
scroll to position [1168, 0]
